Goal: Transaction & Acquisition: Purchase product/service

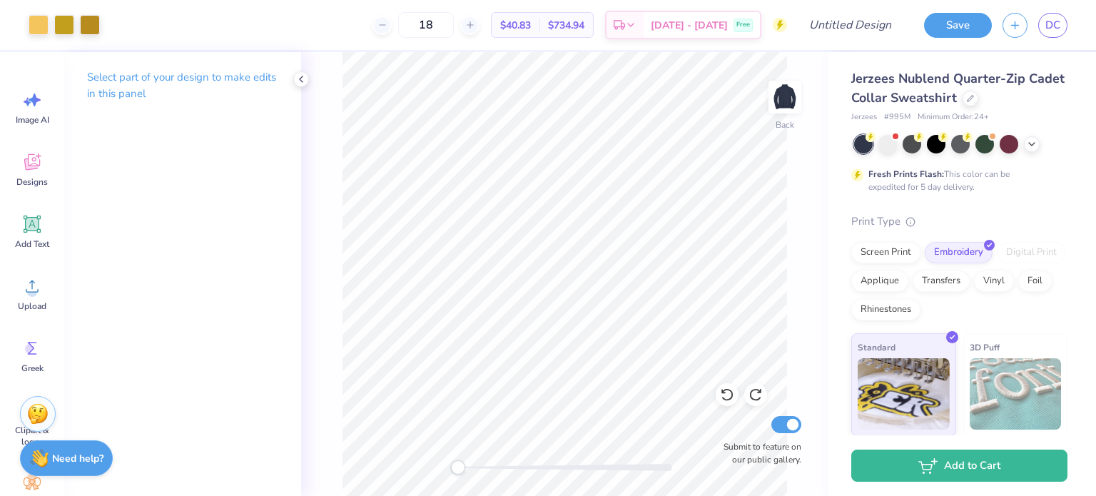
scroll to position [110, 0]
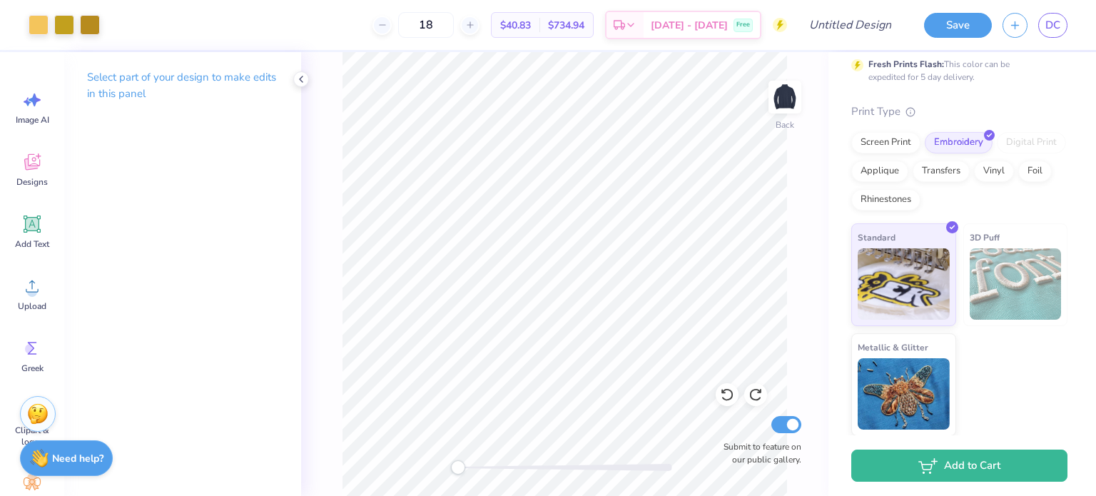
click at [447, 478] on div "Back Submit to feature on our public gallery." at bounding box center [564, 274] width 527 height 444
click at [387, 26] on icon at bounding box center [382, 25] width 10 height 10
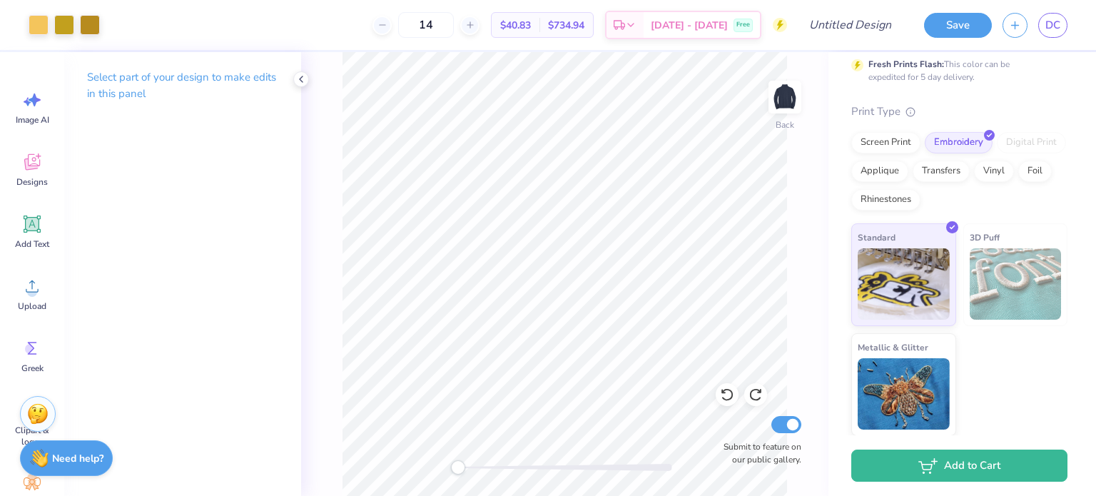
click at [387, 26] on icon at bounding box center [382, 25] width 10 height 10
click at [398, 26] on div "12" at bounding box center [425, 25] width 107 height 26
click at [454, 23] on input "12" at bounding box center [426, 25] width 56 height 26
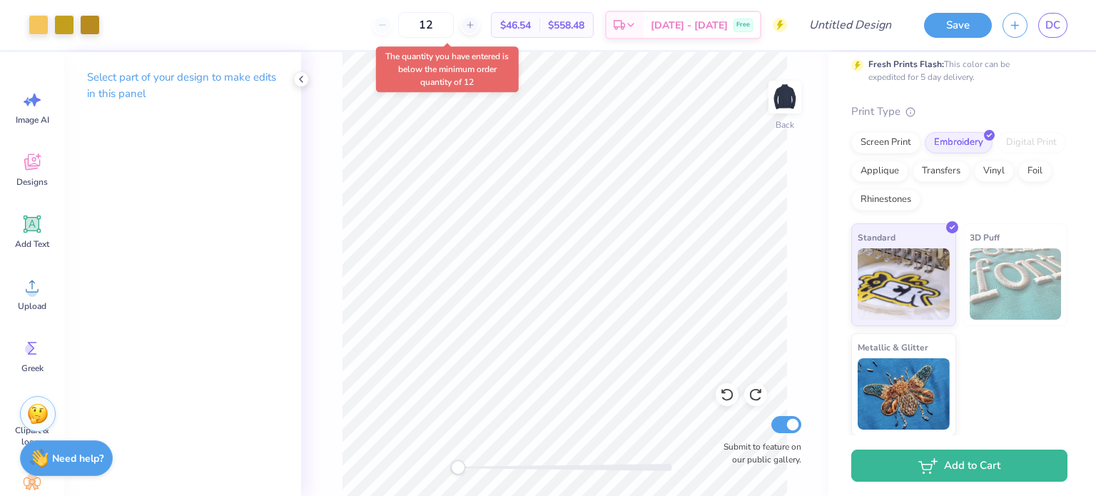
click at [454, 24] on input "12" at bounding box center [426, 25] width 56 height 26
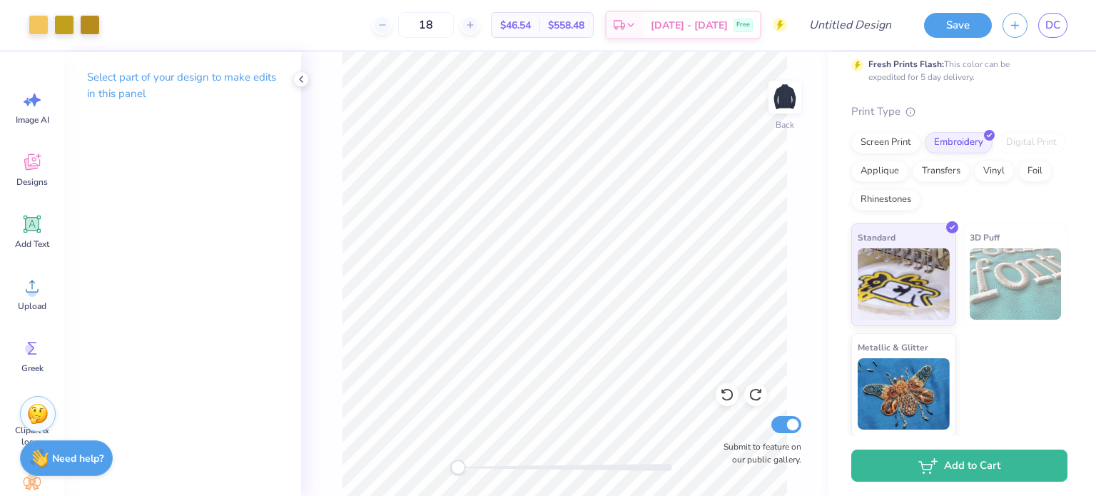
type input "18"
